Goal: Task Accomplishment & Management: Use online tool/utility

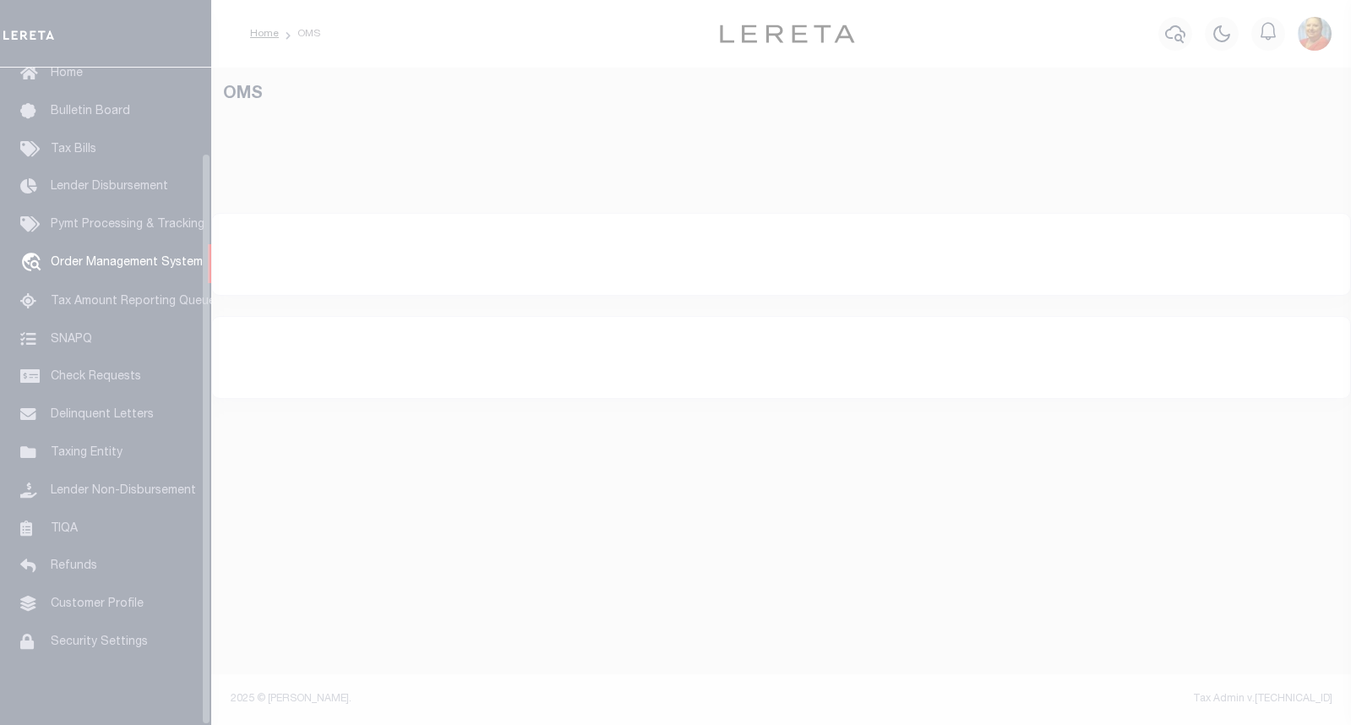
scroll to position [98, 0]
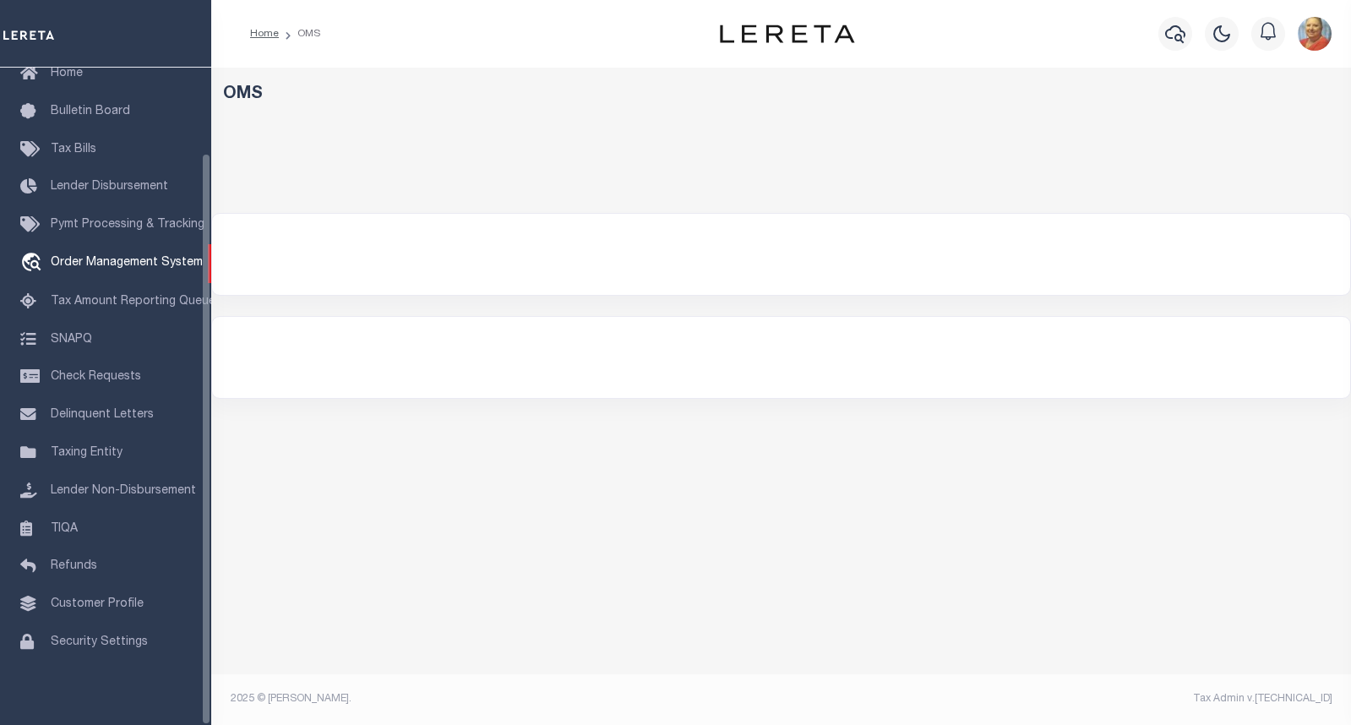
select select "200"
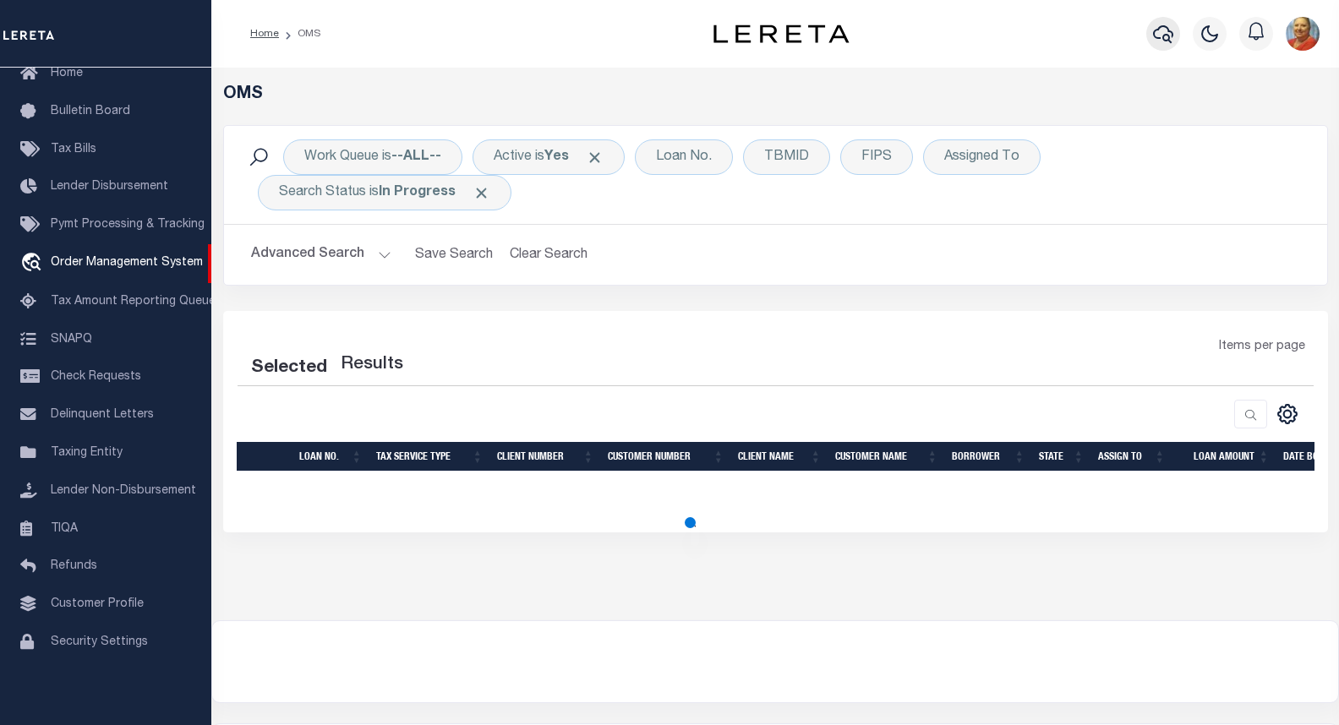
click at [1167, 36] on icon "button" at bounding box center [1163, 34] width 20 height 18
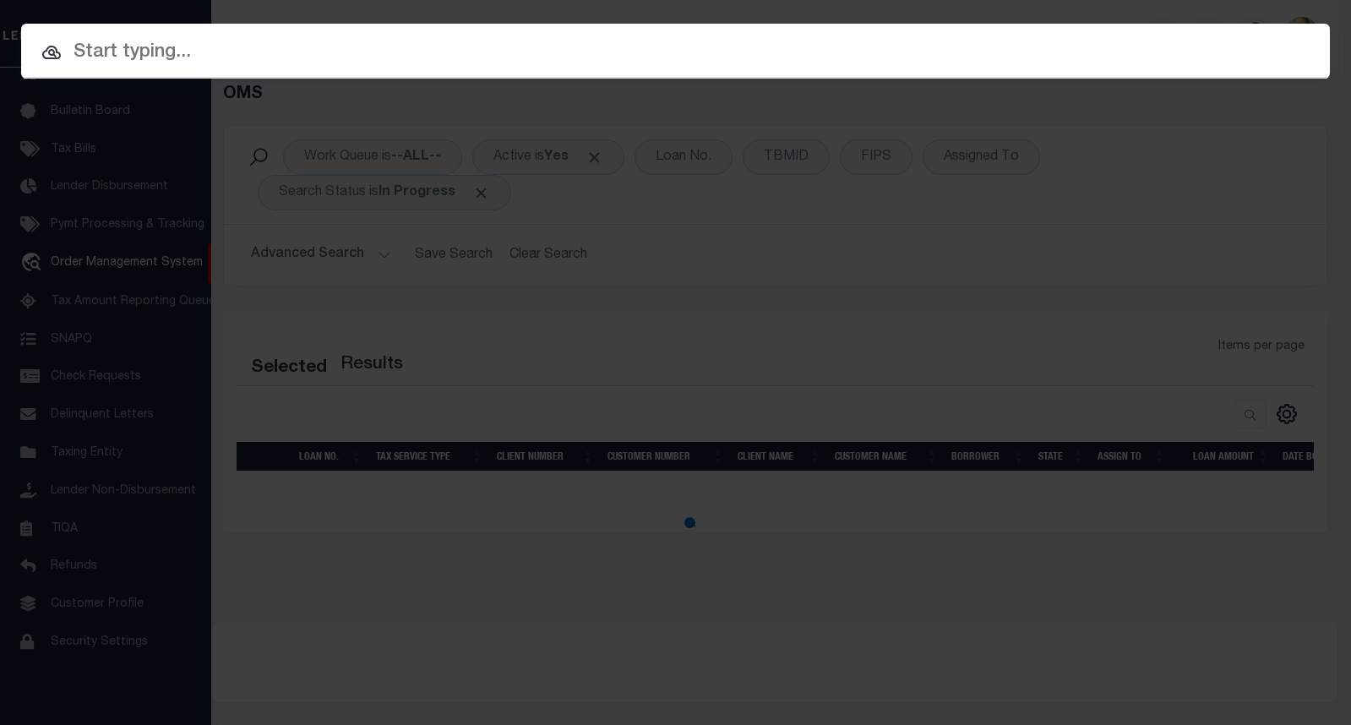
select select "200"
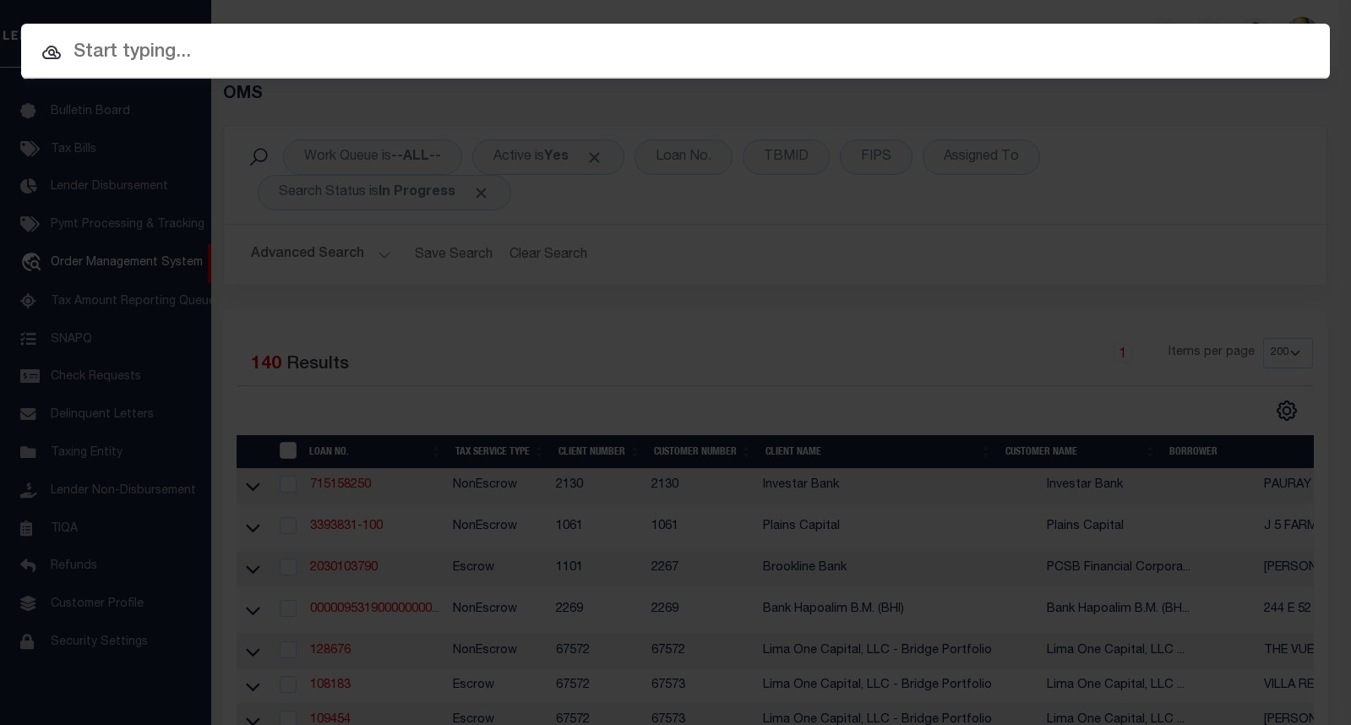
click at [188, 50] on input "text" at bounding box center [675, 53] width 1309 height 30
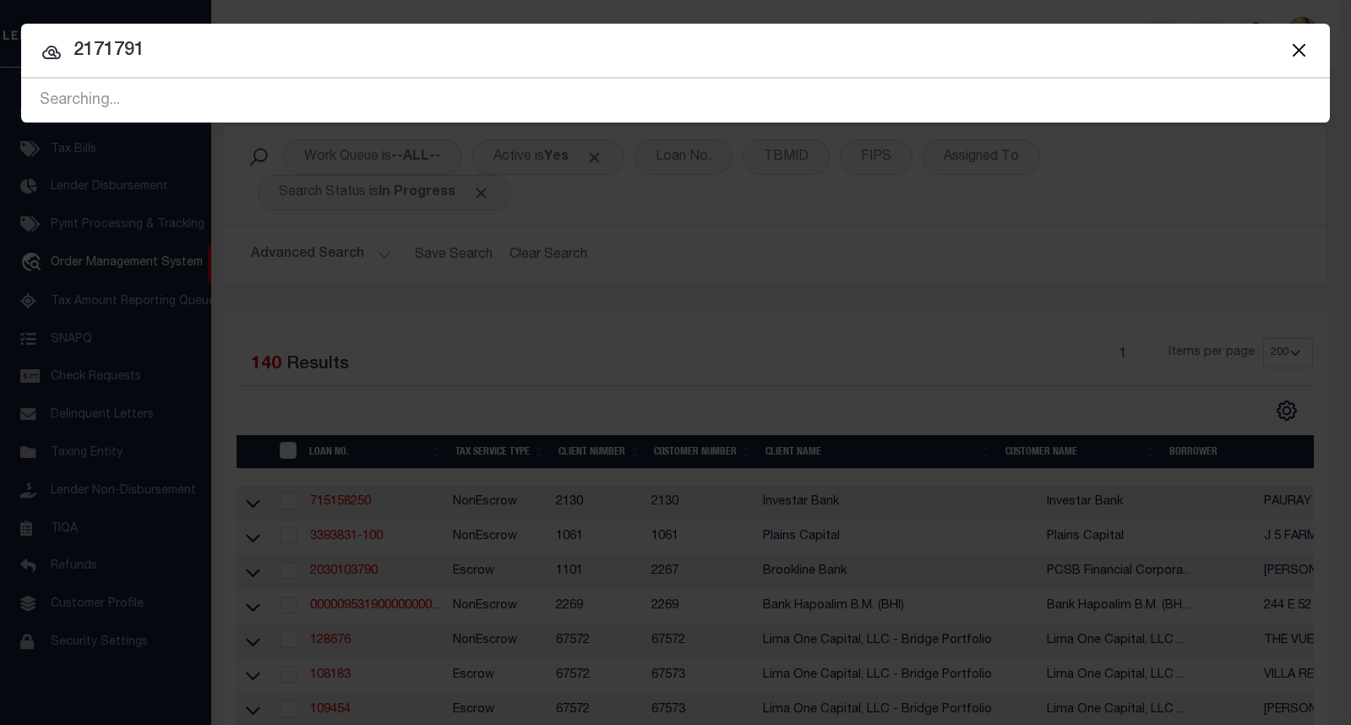
type input "2171791"
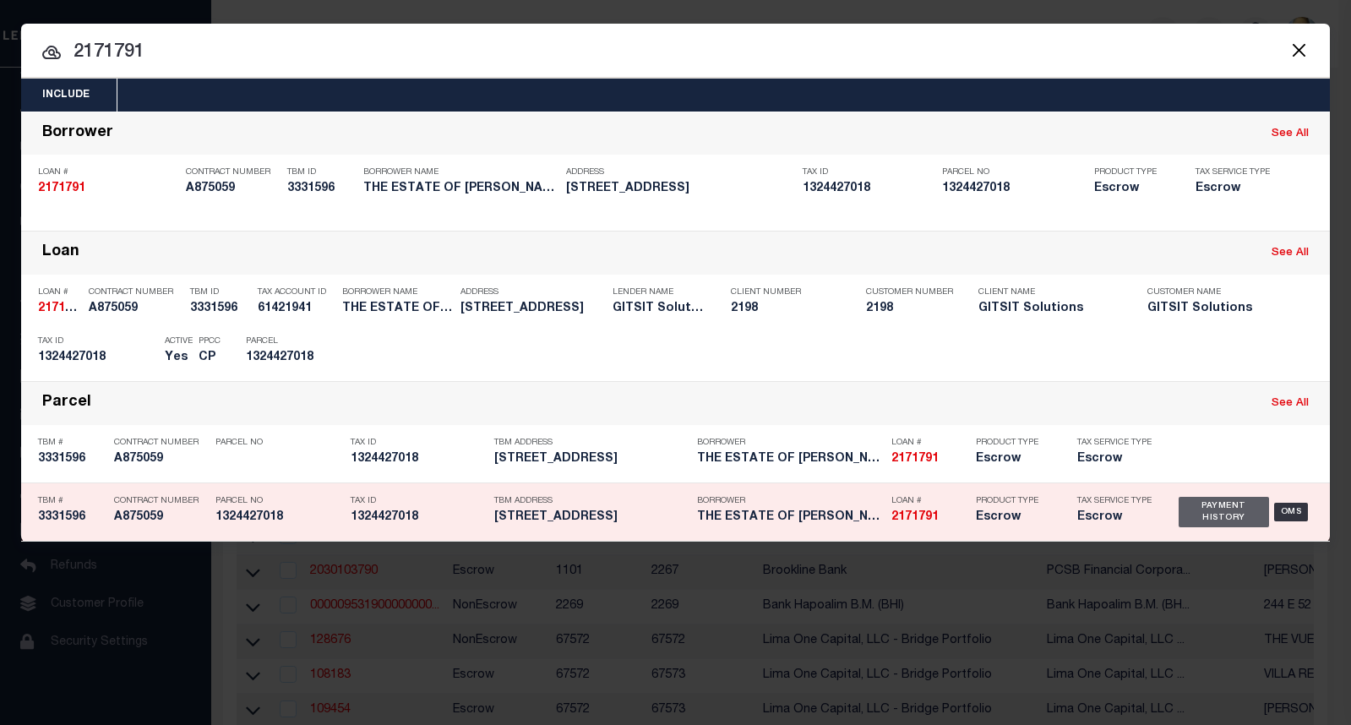
click at [1223, 506] on div "Payment History" at bounding box center [1224, 512] width 90 height 30
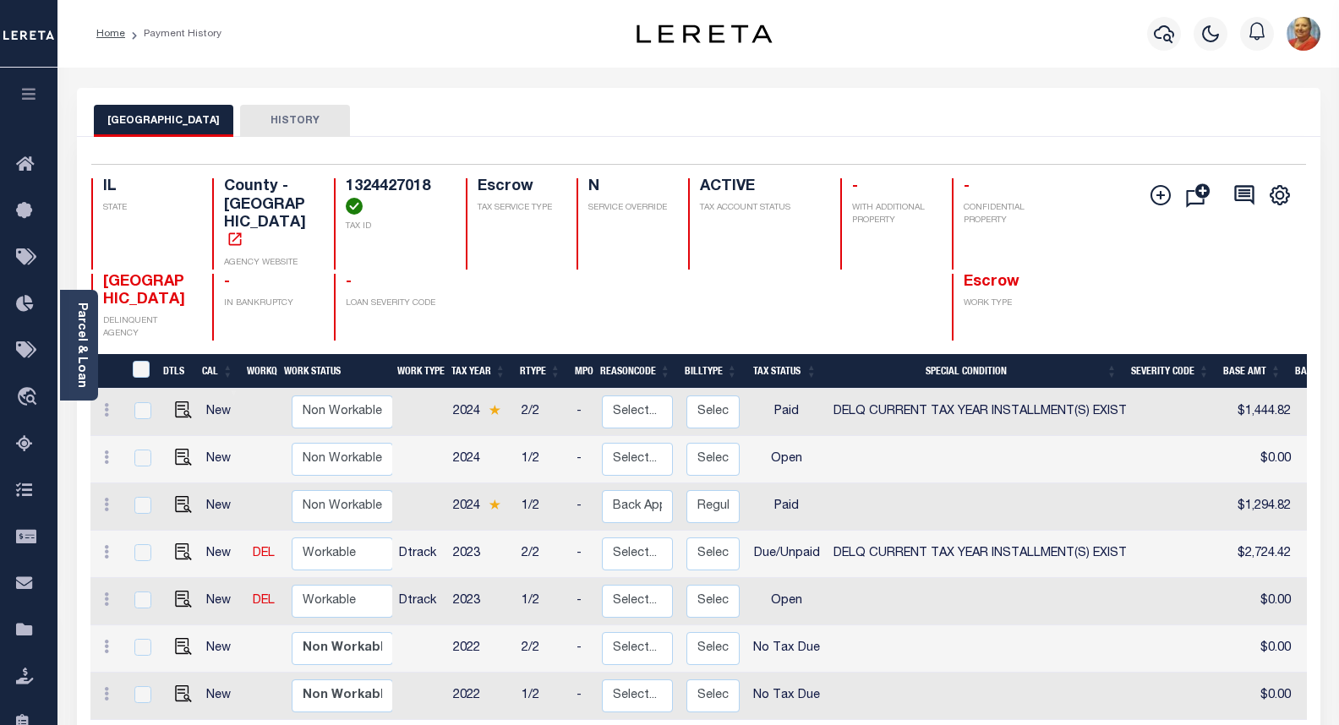
click at [252, 116] on button "HISTORY" at bounding box center [295, 121] width 110 height 32
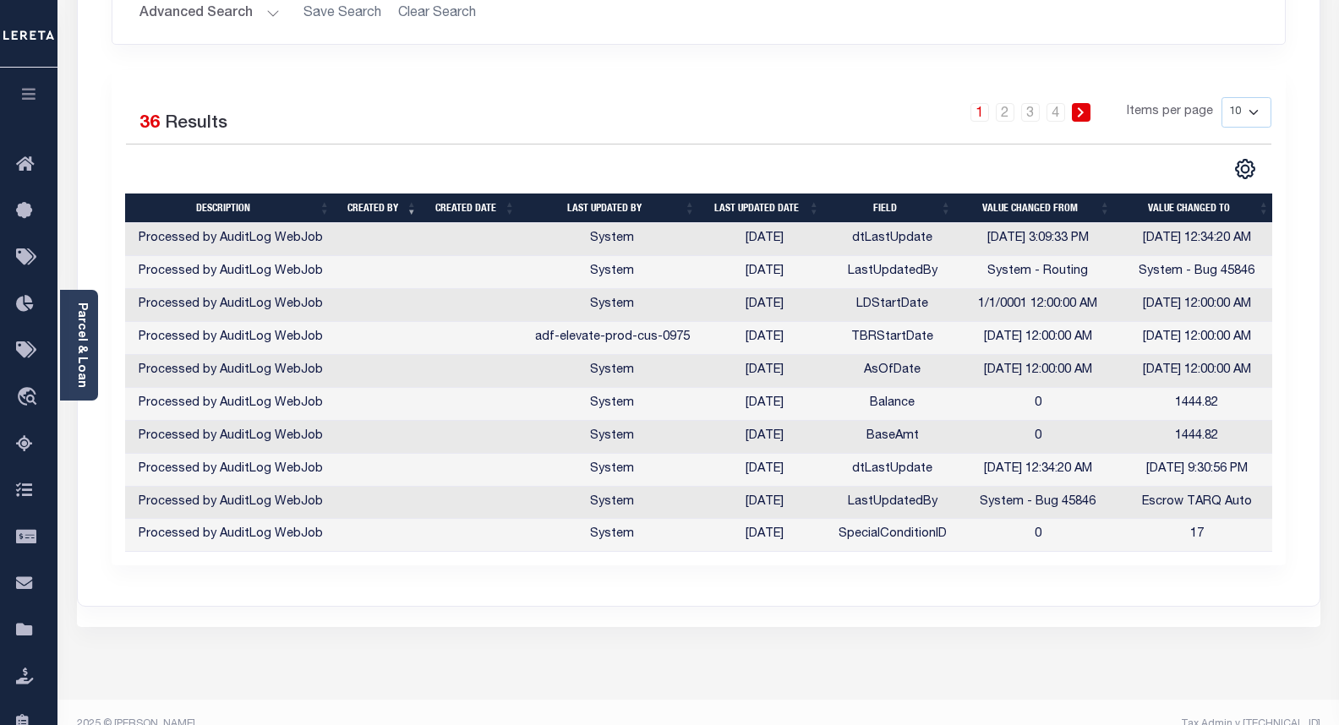
scroll to position [319, 0]
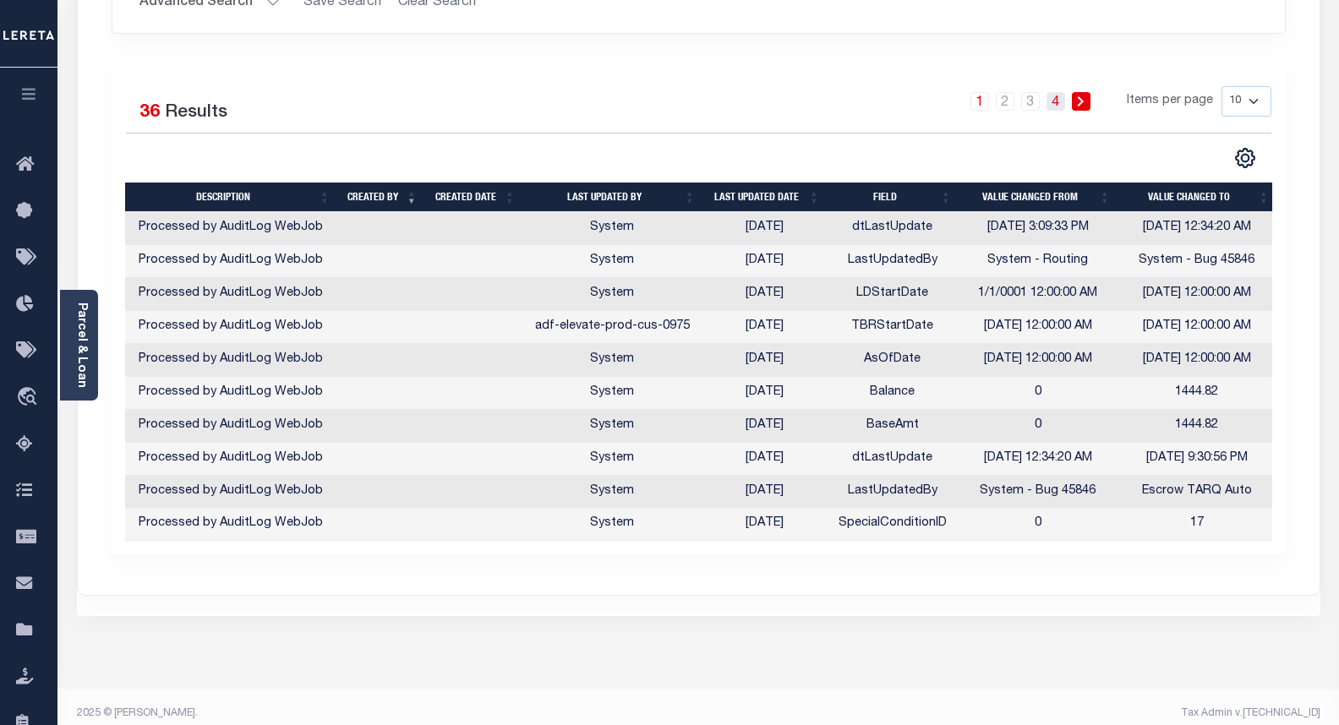
click at [1056, 105] on link "4" at bounding box center [1055, 101] width 19 height 19
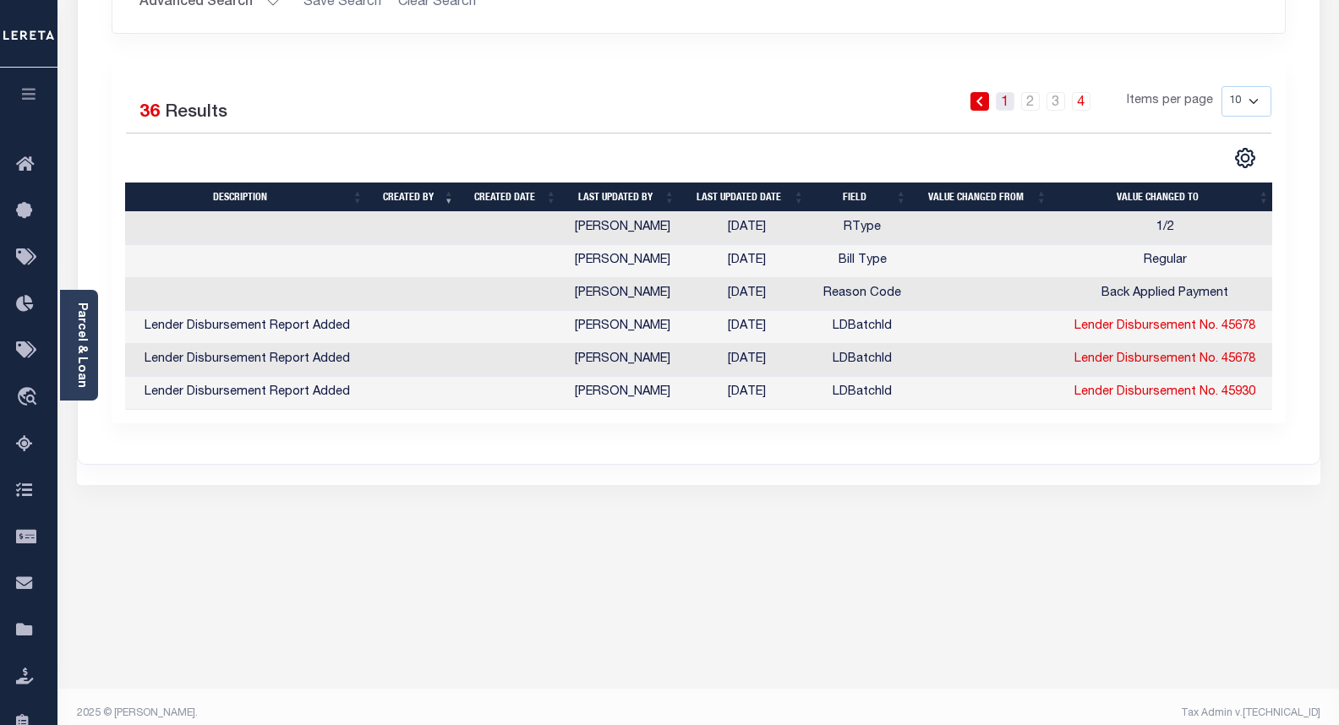
click at [1006, 98] on link "1" at bounding box center [1005, 101] width 19 height 19
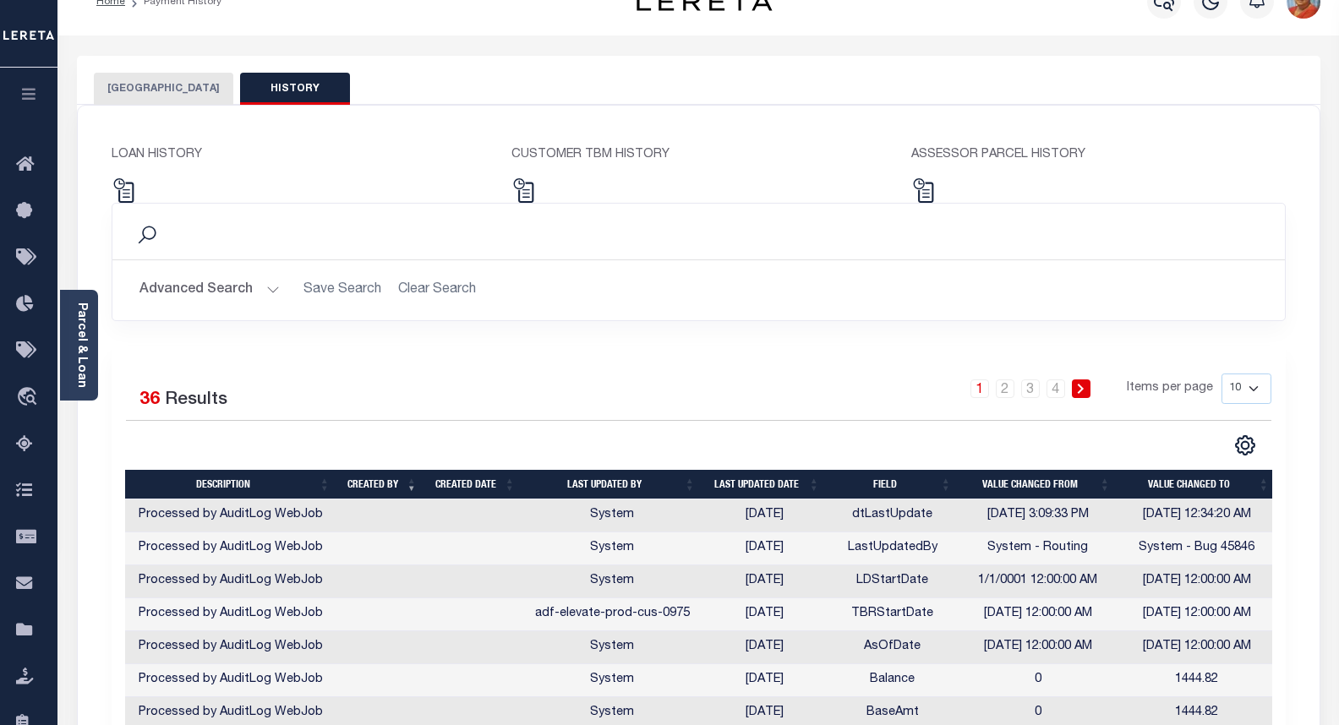
scroll to position [0, 0]
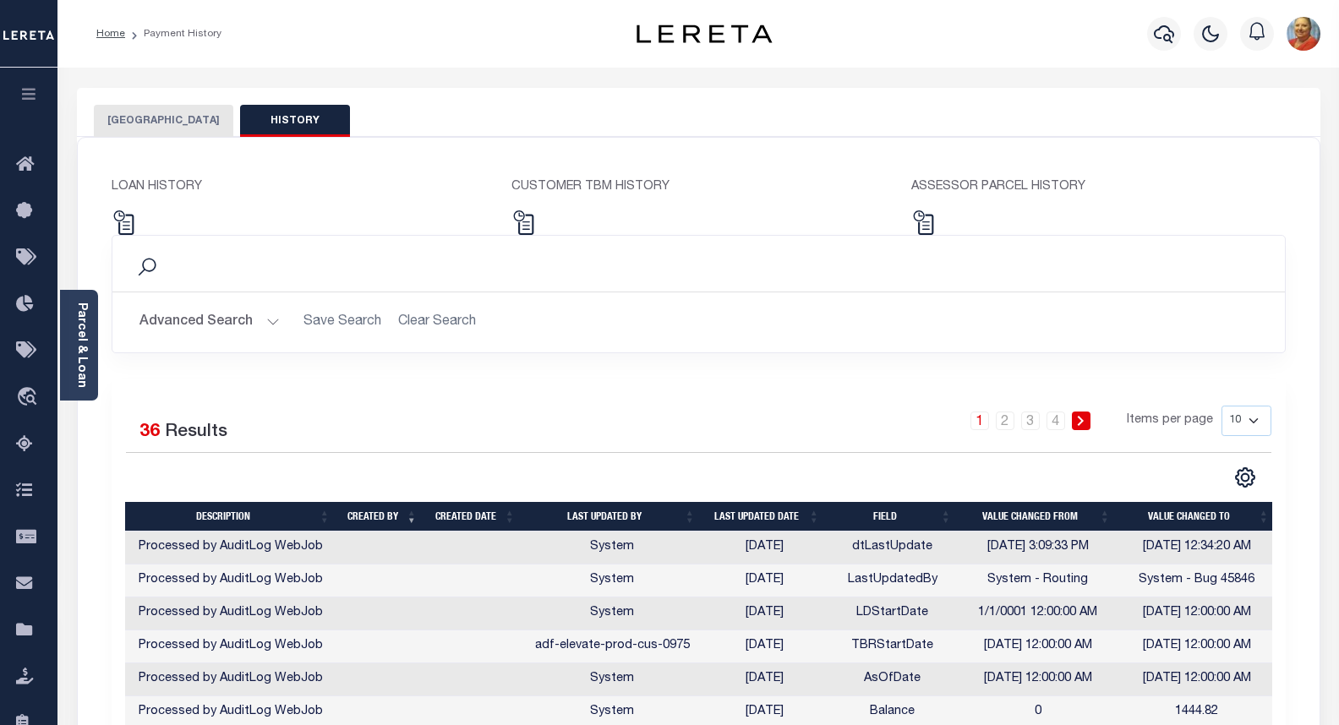
click at [155, 124] on button "[GEOGRAPHIC_DATA]" at bounding box center [163, 121] width 139 height 32
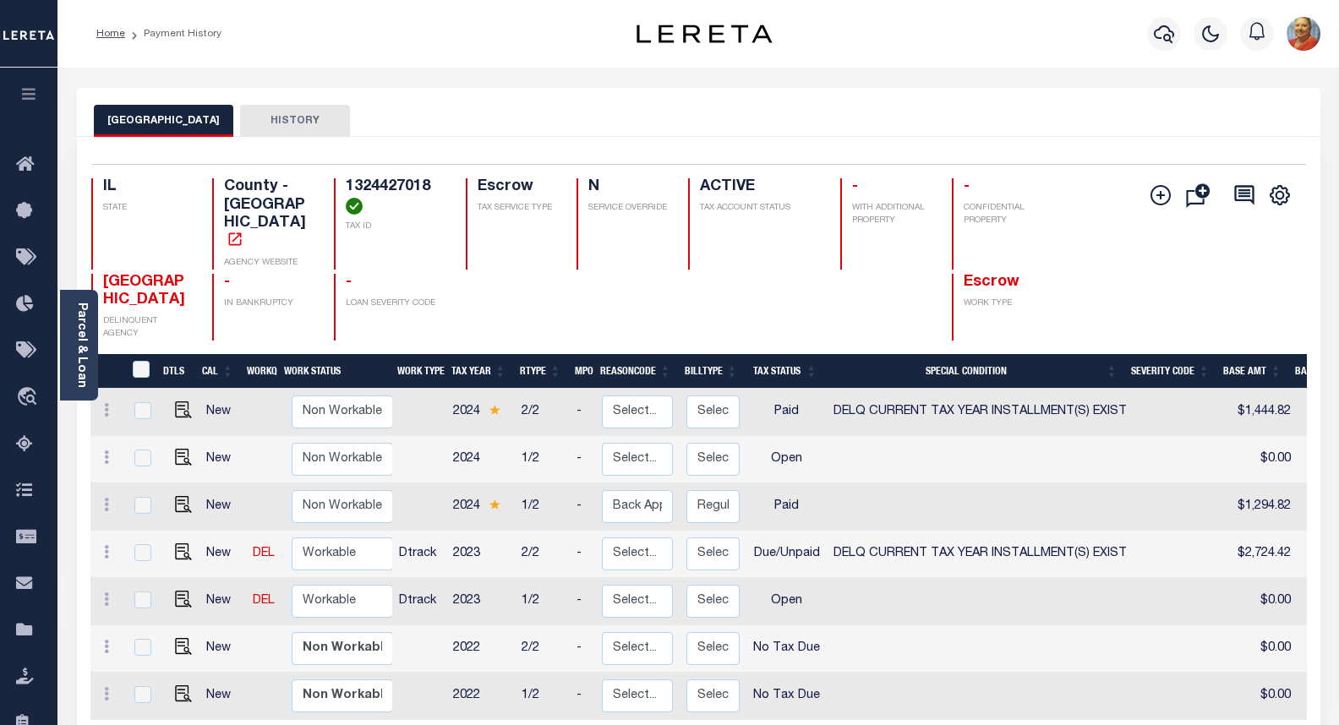
click at [493, 499] on img at bounding box center [494, 504] width 12 height 11
checkbox input "true"
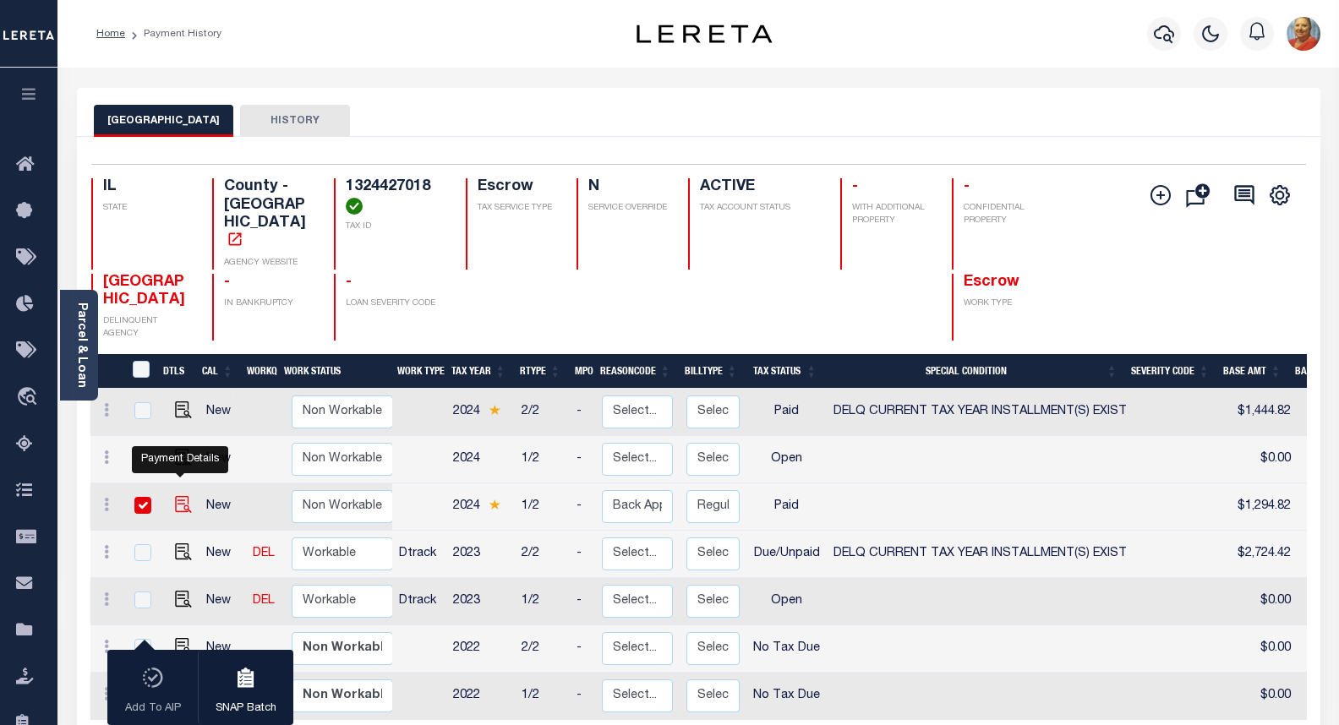
click at [175, 496] on img "" at bounding box center [183, 504] width 17 height 17
checkbox input "false"
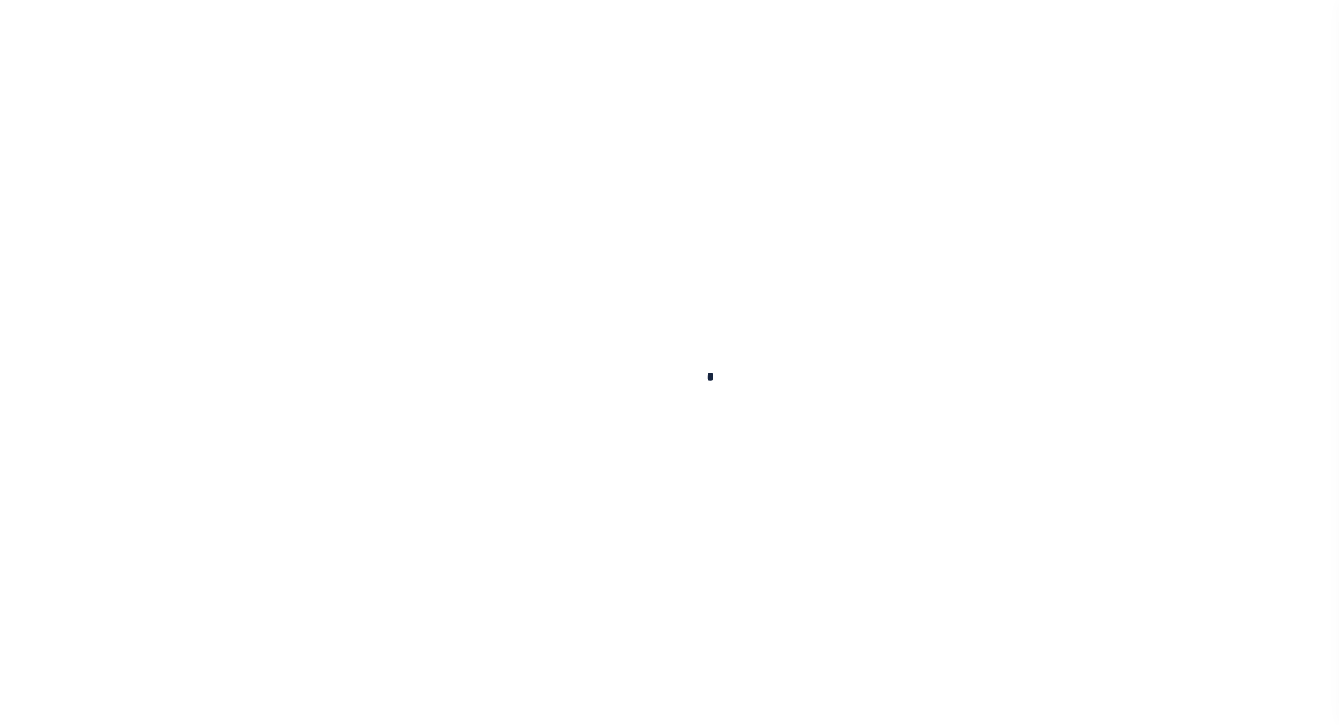
checkbox input "false"
type textarea "2024 1ST INSTALLMENT IS DELINQUENT."
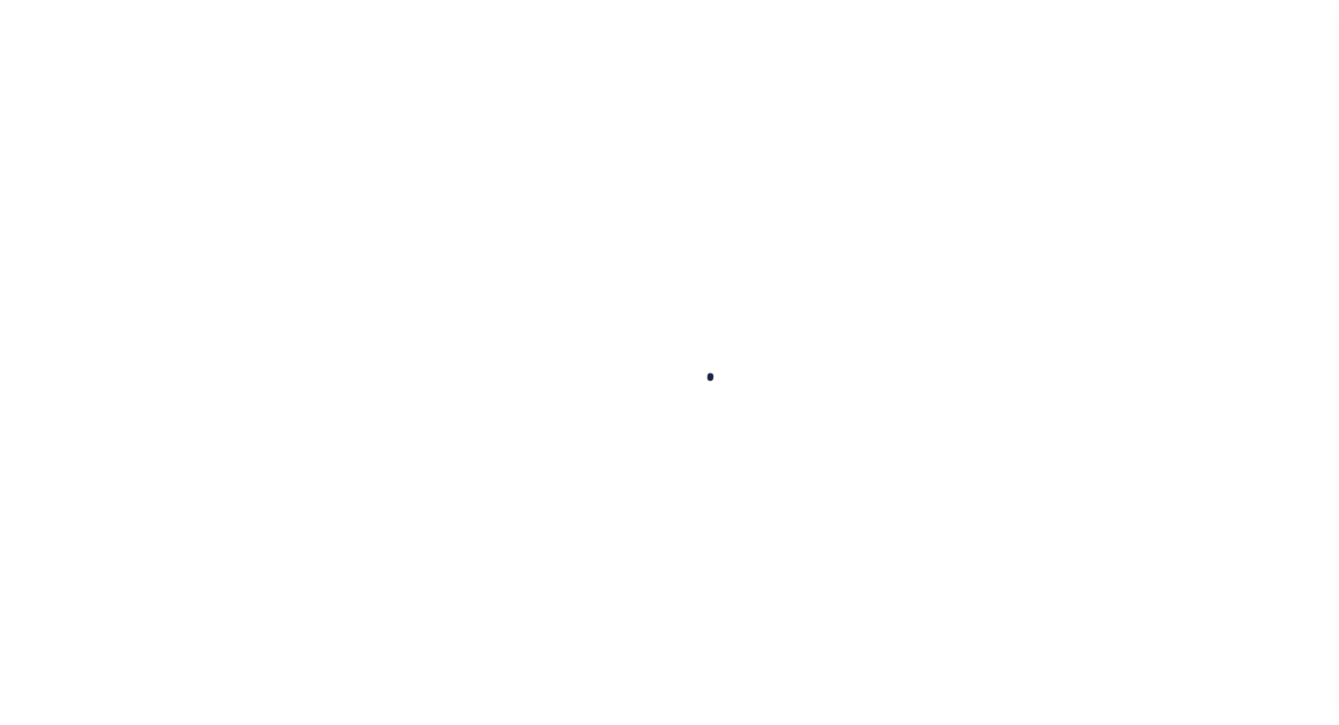
type input "[DATE]"
select select "PYD"
type input "$1,294.82"
type input "$193.34"
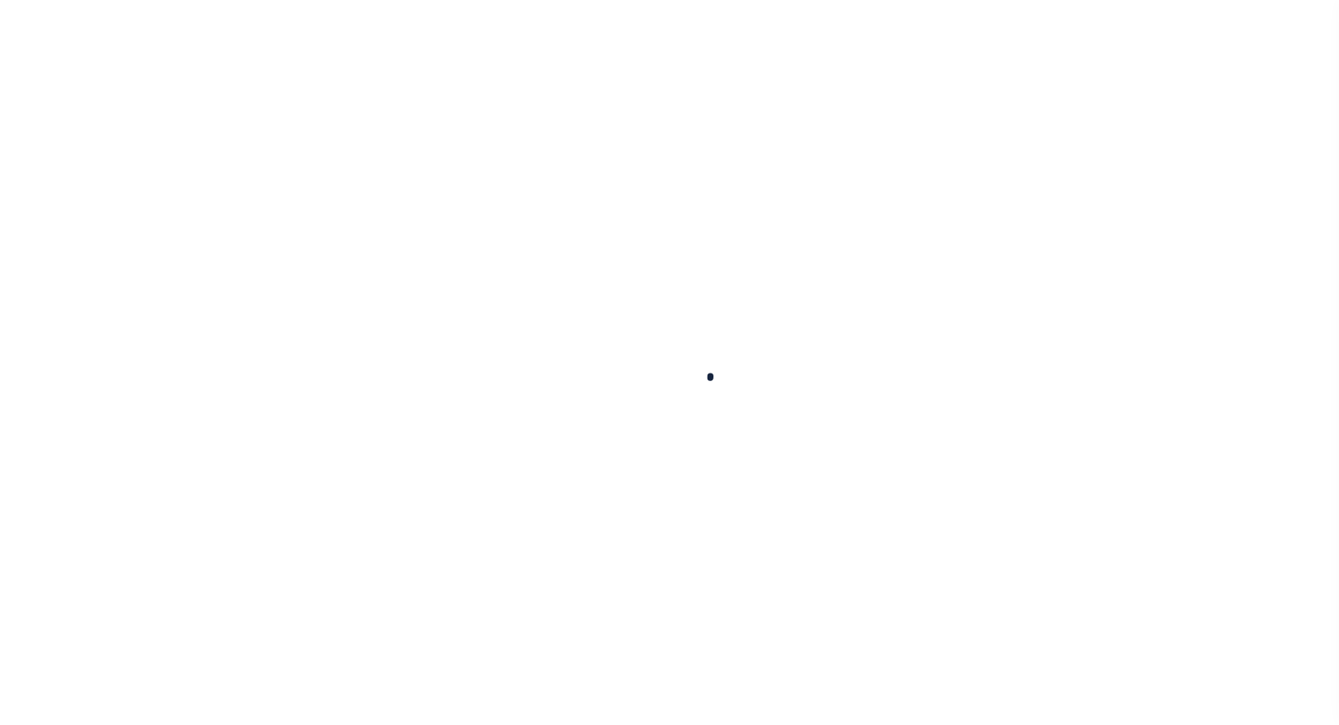
type input "$1,488.16"
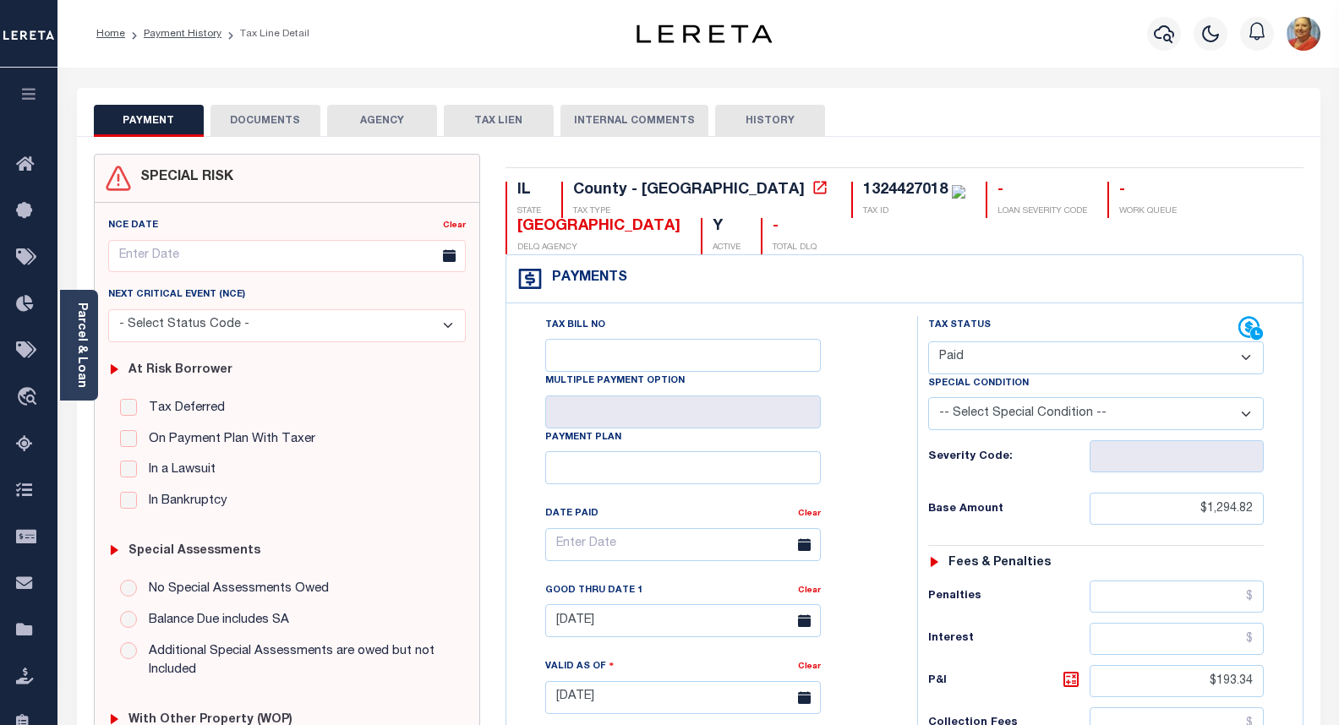
click at [613, 122] on button "INTERNAL COMMENTS" at bounding box center [634, 121] width 148 height 32
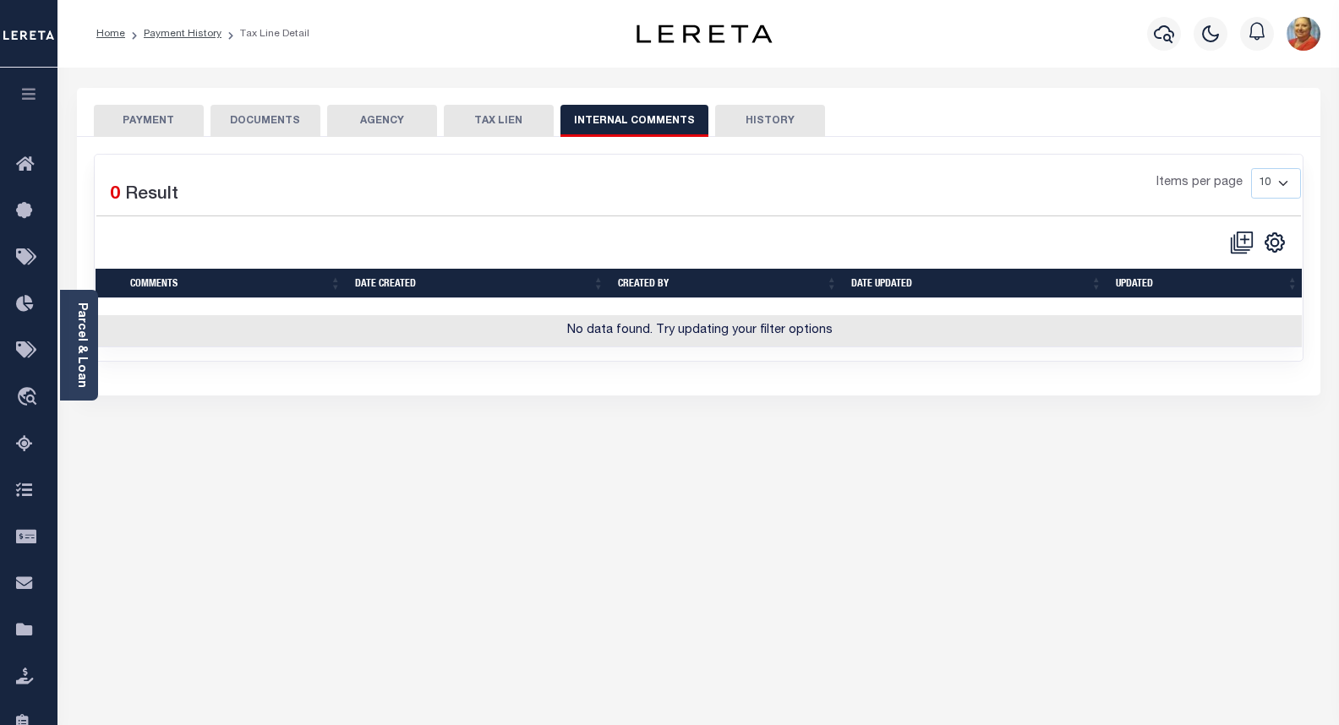
click at [761, 117] on button "HISTORY" at bounding box center [770, 121] width 110 height 32
select select "50"
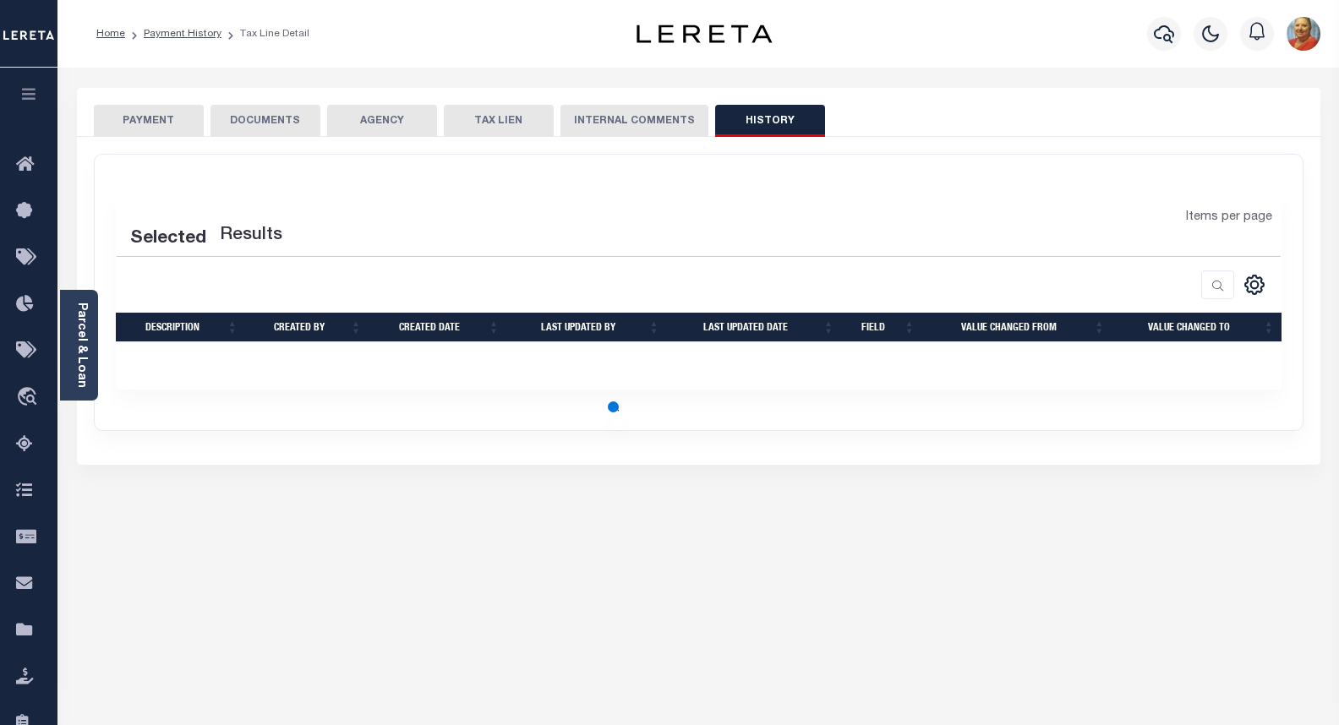
select select "50"
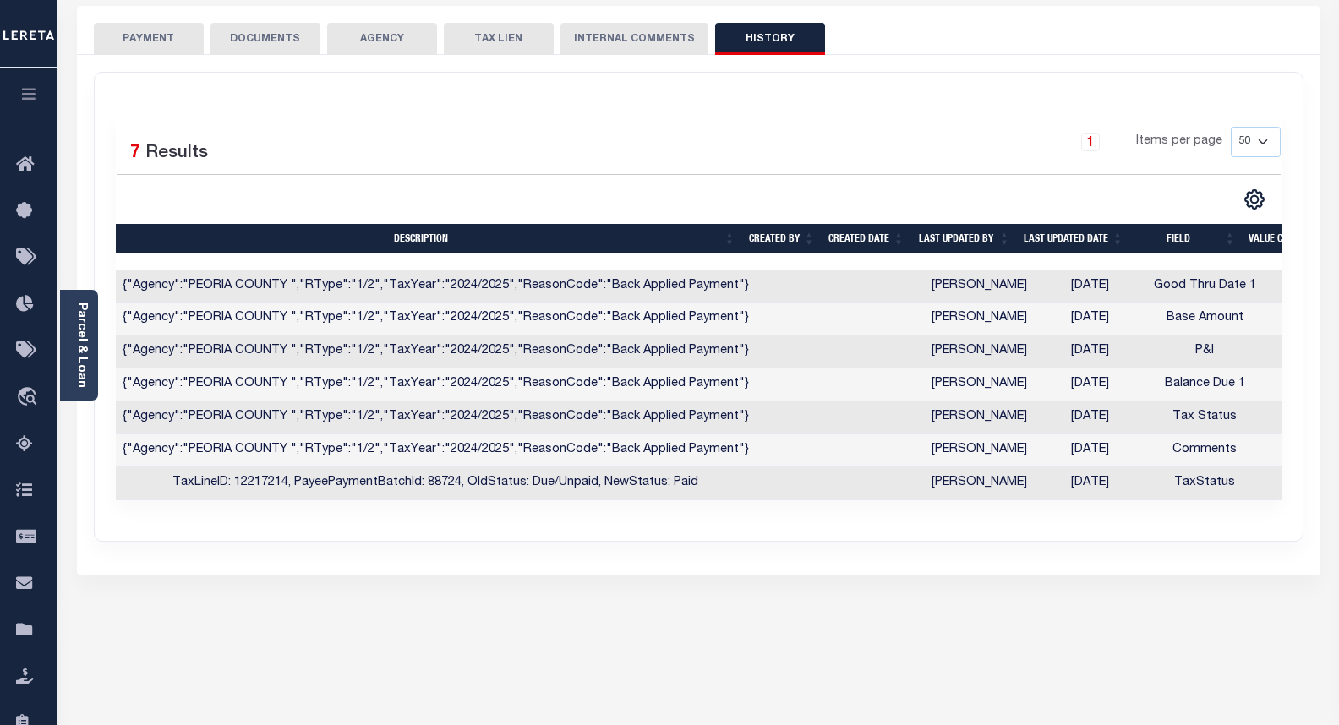
scroll to position [85, 0]
